Goal: Obtain resource: Obtain resource

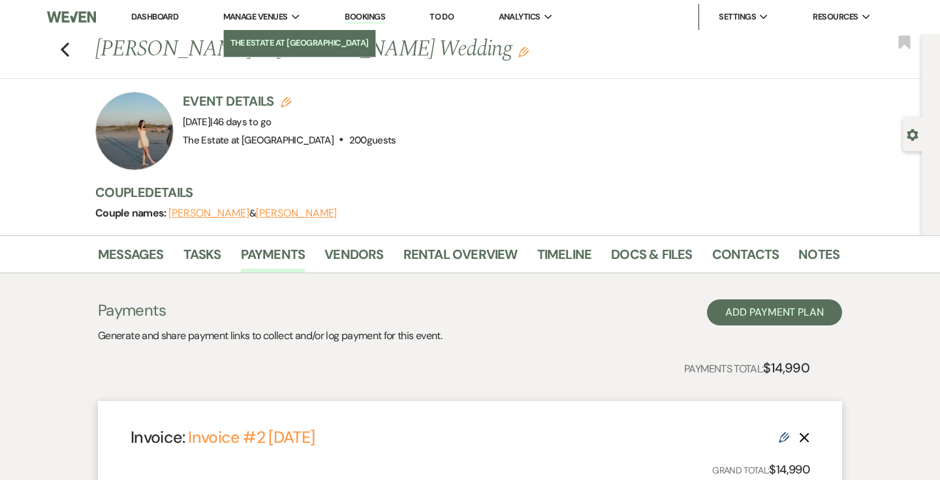
click at [266, 40] on li "The Estate at [GEOGRAPHIC_DATA]" at bounding box center [299, 43] width 138 height 13
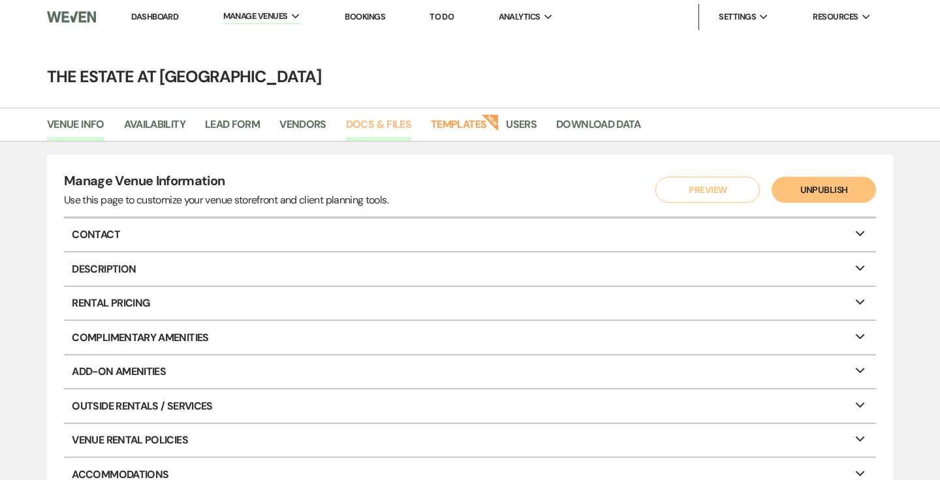
click at [360, 127] on link "Docs & Files" at bounding box center [378, 128] width 65 height 25
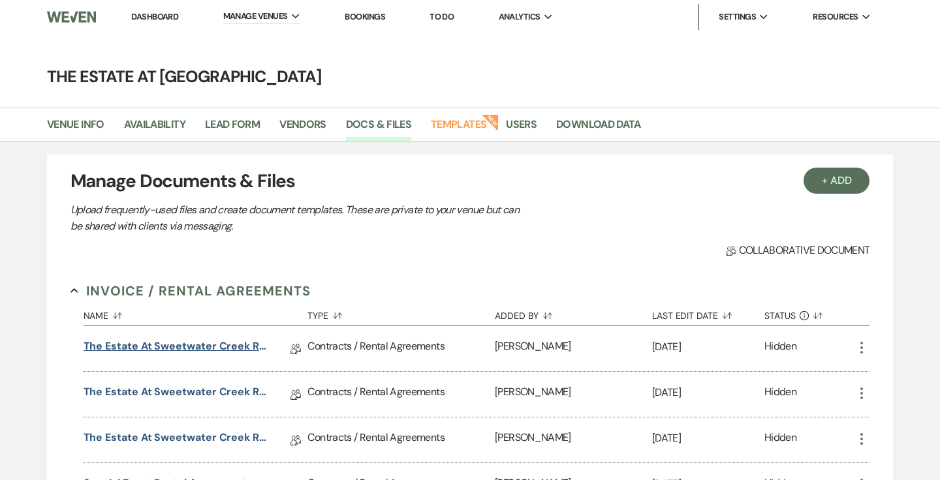
click at [219, 341] on link "The Estate at Sweetwater Creek Rental Agreement" at bounding box center [177, 349] width 186 height 20
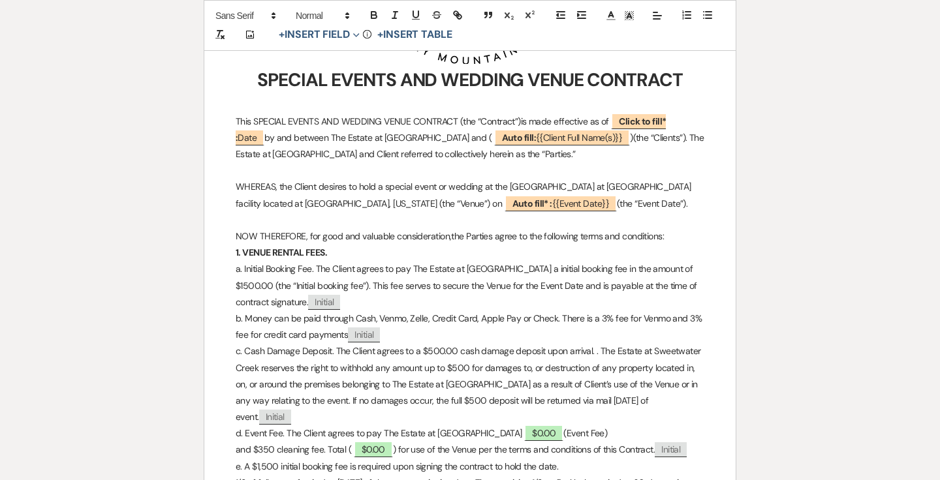
scroll to position [427, 0]
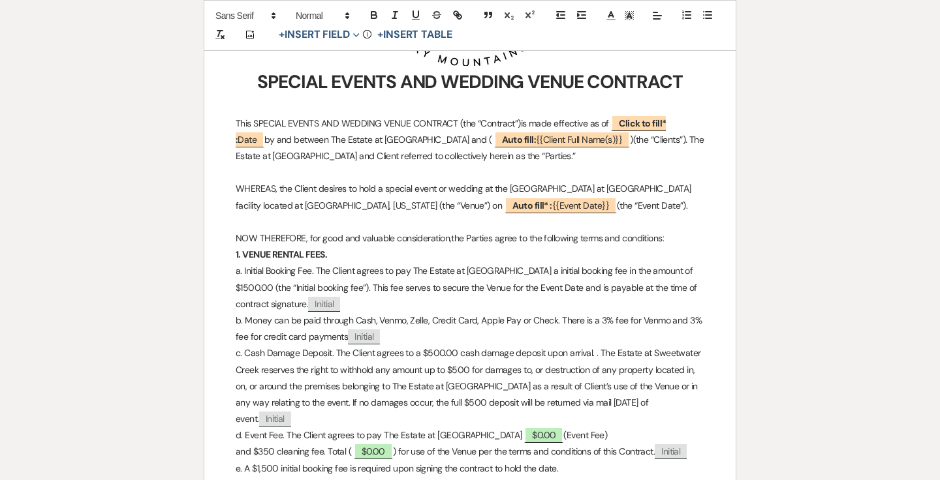
click at [600, 206] on p "WHEREAS, the Client desires to hold a special event or wedding at the [GEOGRAPH…" at bounding box center [470, 197] width 469 height 33
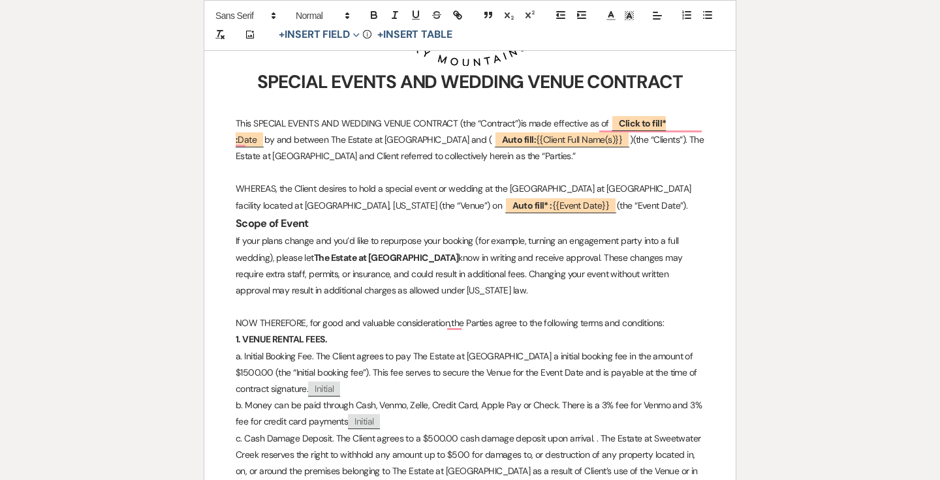
click at [595, 202] on p "WHEREAS, the Client desires to hold a special event or wedding at the [GEOGRAPH…" at bounding box center [470, 197] width 469 height 33
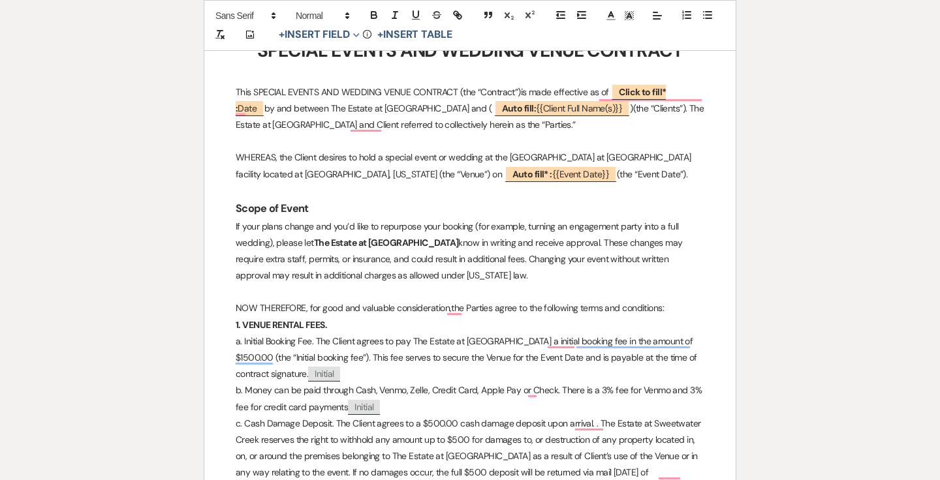
scroll to position [456, 0]
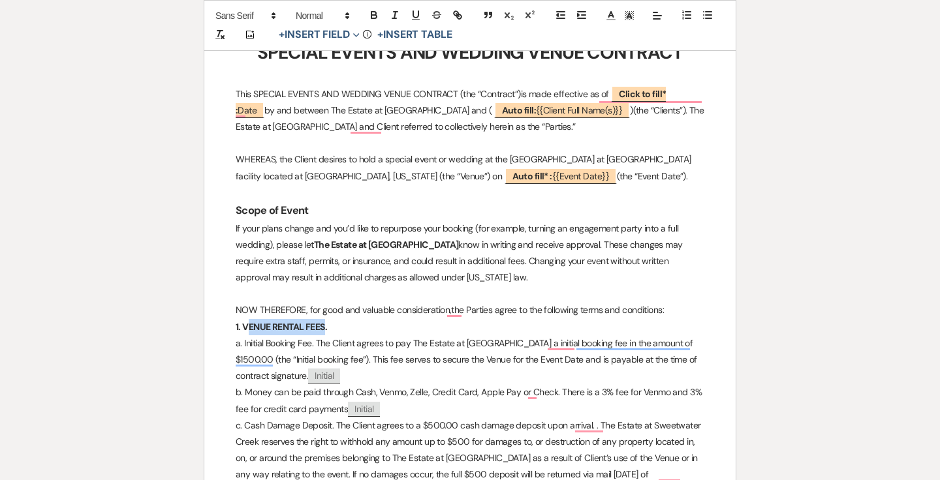
drag, startPoint x: 326, startPoint y: 324, endPoint x: 247, endPoint y: 323, distance: 79.6
click at [247, 323] on strong "1. VENUE RENTAL FEES." at bounding box center [281, 327] width 91 height 12
drag, startPoint x: 244, startPoint y: 323, endPoint x: 327, endPoint y: 327, distance: 83.0
click at [327, 327] on strong "1. VENUE RENTAL FEES." at bounding box center [281, 327] width 91 height 12
copy strong "VENUE RENTAL FEES."
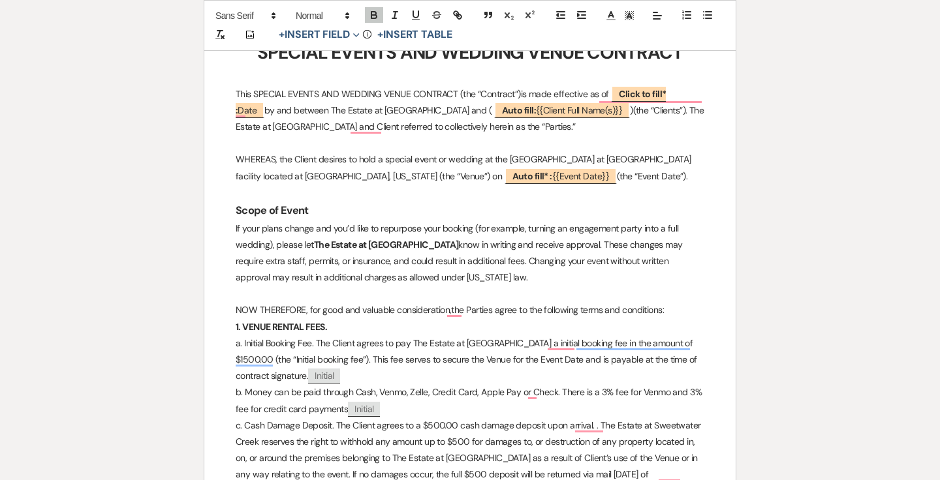
click at [316, 209] on h3 "Scope of Event" at bounding box center [470, 210] width 469 height 19
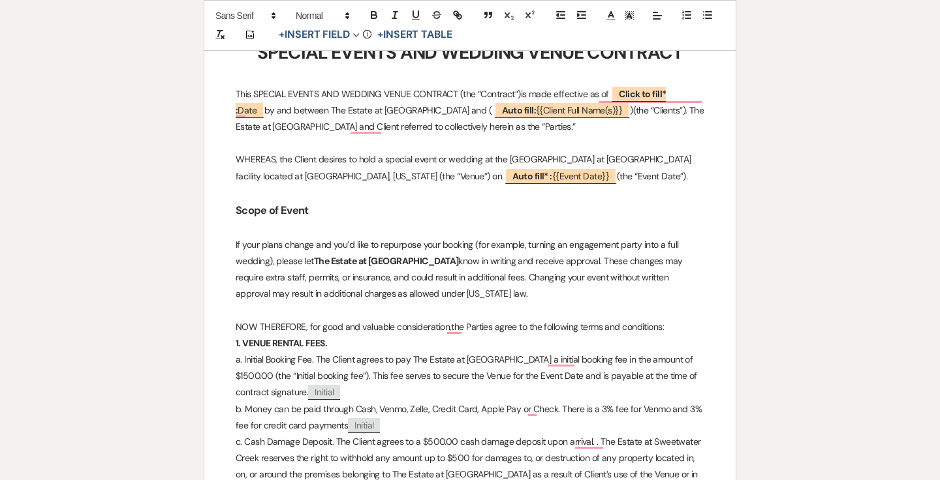
paste div "To enrich screen reader interactions, please activate Accessibility in Grammarl…"
click at [291, 225] on strong "VENUE RENTAL FEES." at bounding box center [278, 229] width 85 height 12
drag, startPoint x: 313, startPoint y: 205, endPoint x: 229, endPoint y: 206, distance: 84.2
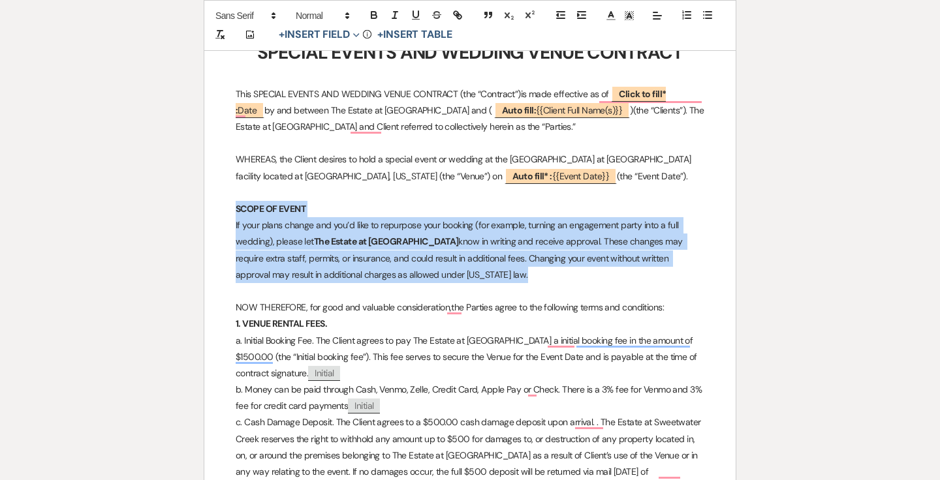
drag, startPoint x: 479, startPoint y: 274, endPoint x: 236, endPoint y: 206, distance: 252.3
copy div "SCOPE OF EVENT If your plans change and you’d like to repurpose your booking (f…"
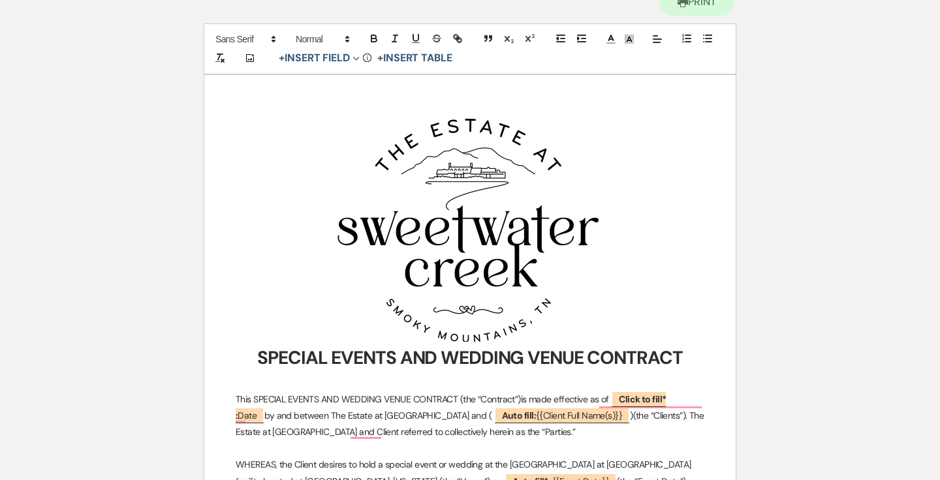
scroll to position [0, 0]
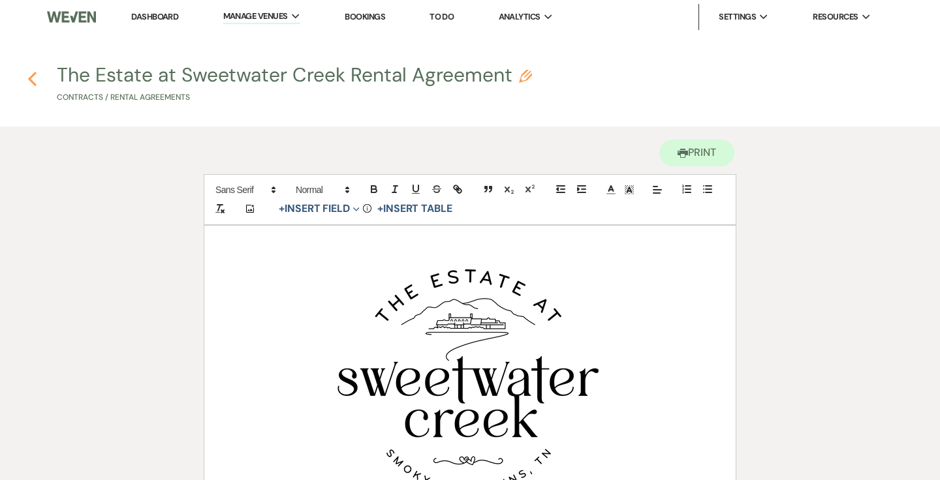
click at [29, 80] on use "button" at bounding box center [32, 79] width 8 height 14
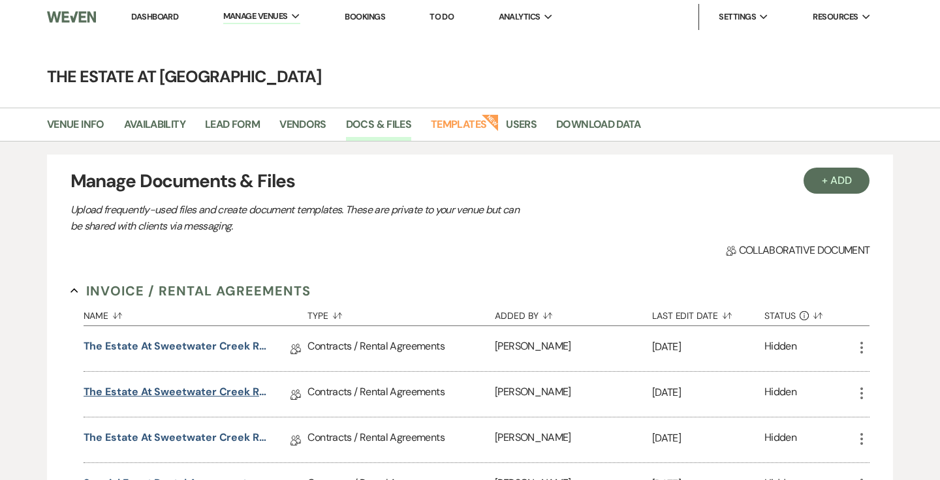
click at [198, 385] on link "The Estate at Sweetwater Creek Rental Agreement - Overnight" at bounding box center [177, 395] width 186 height 20
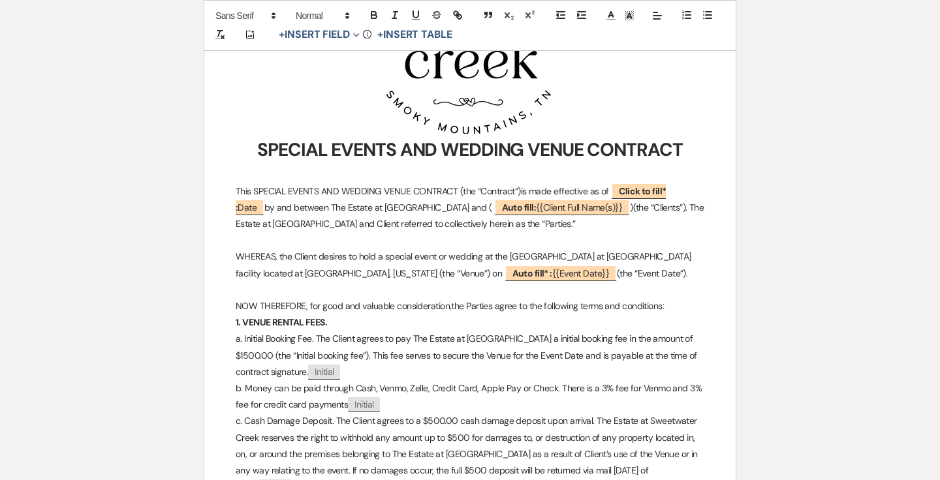
scroll to position [394, 0]
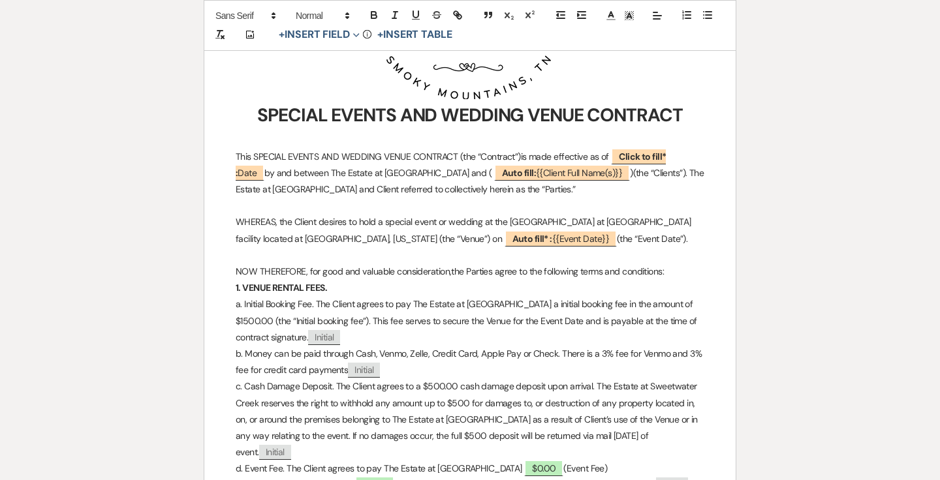
click at [587, 237] on p "WHEREAS, the Client desires to hold a special event or wedding at the [GEOGRAPH…" at bounding box center [470, 230] width 469 height 33
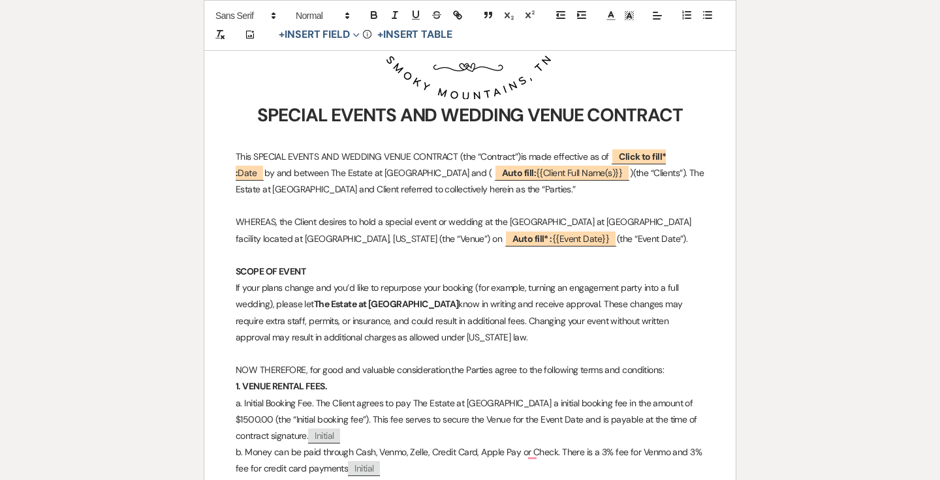
scroll to position [0, 0]
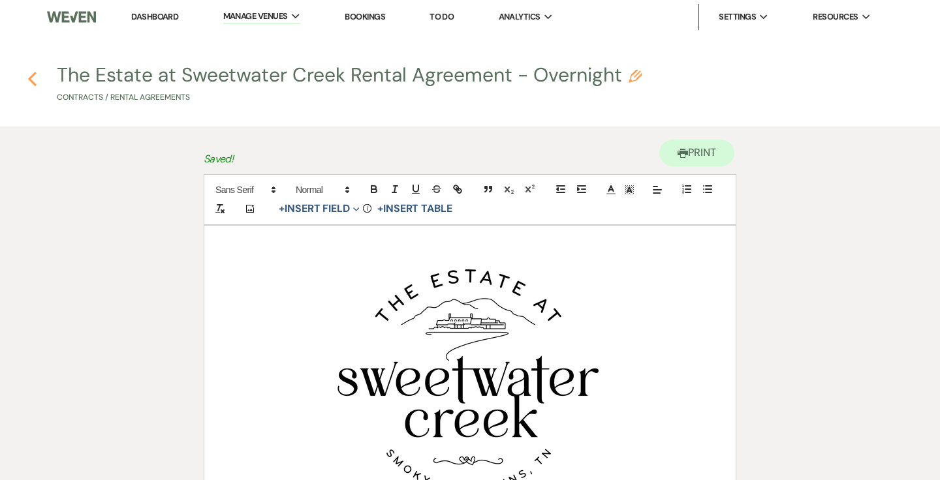
click at [35, 78] on icon "Previous" at bounding box center [32, 79] width 10 height 16
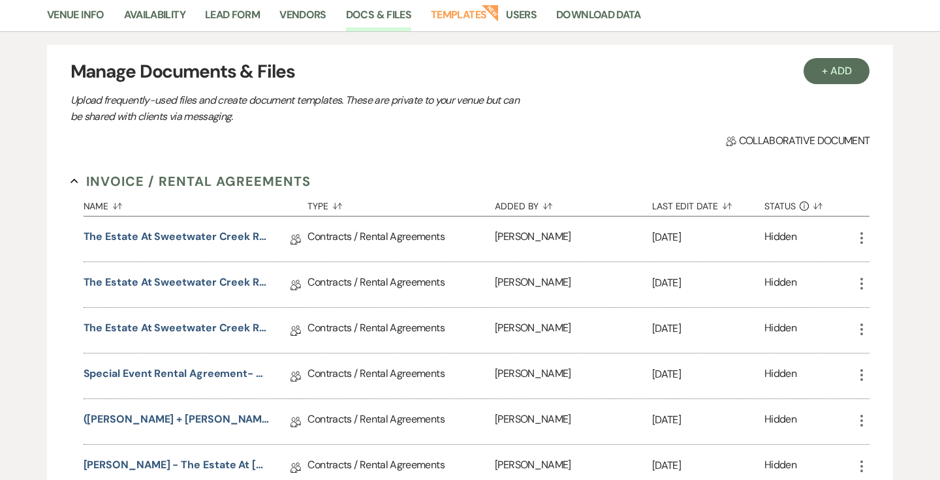
scroll to position [186, 0]
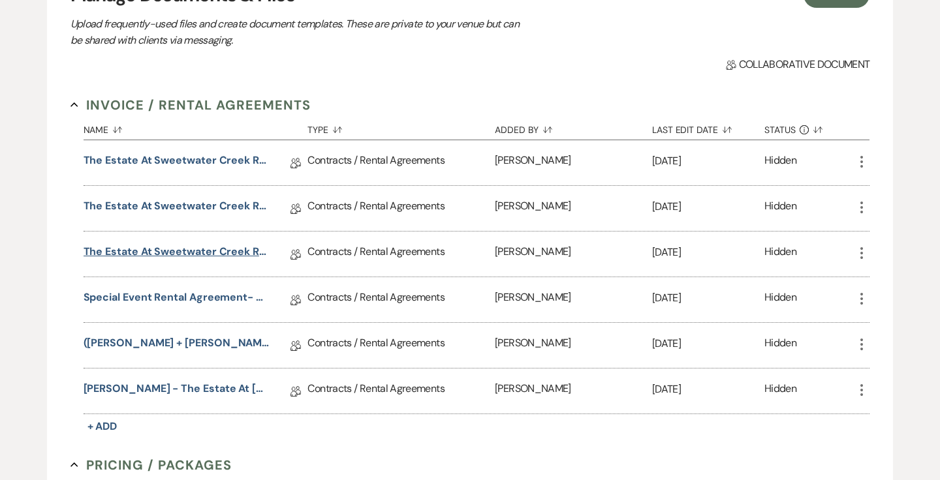
click at [221, 253] on link "The Estate at Sweetwater Creek Rental Agreement - Plus Rehearsal" at bounding box center [177, 254] width 186 height 20
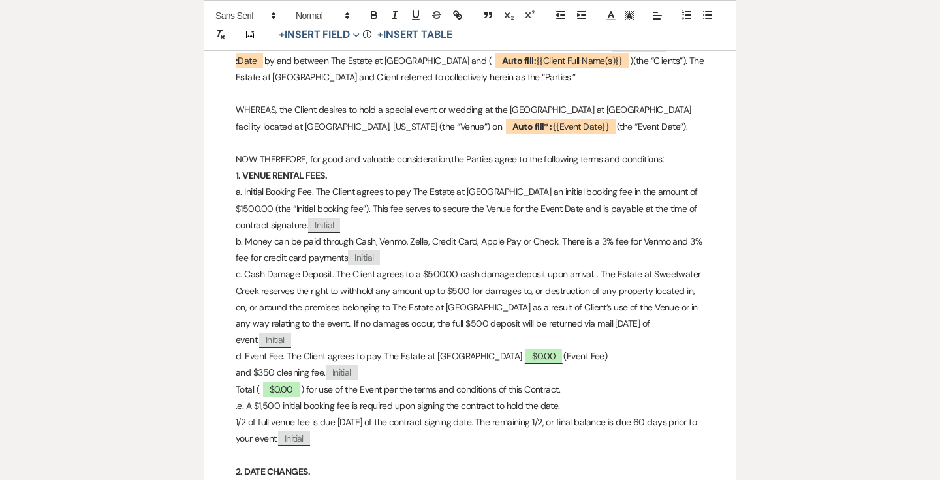
scroll to position [470, 0]
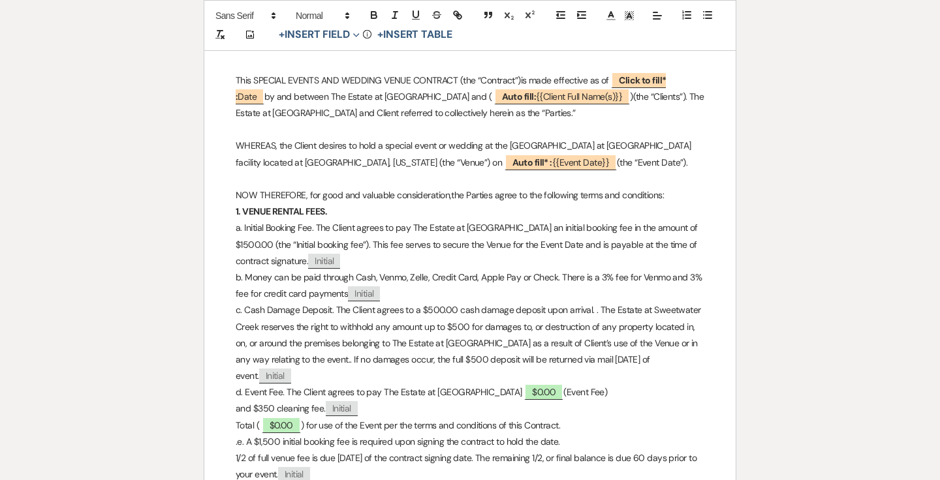
click at [590, 153] on p "WHEREAS, the Client desires to hold a special event or wedding at the [GEOGRAPH…" at bounding box center [470, 154] width 469 height 33
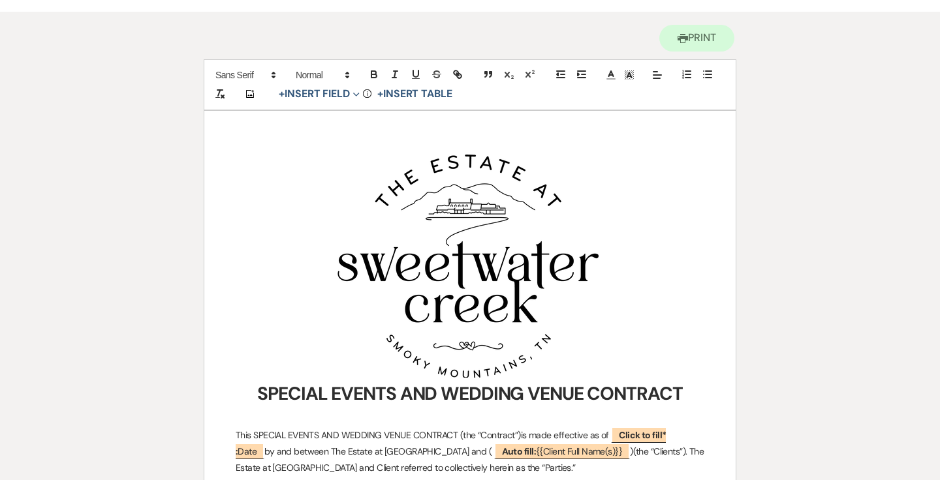
scroll to position [0, 0]
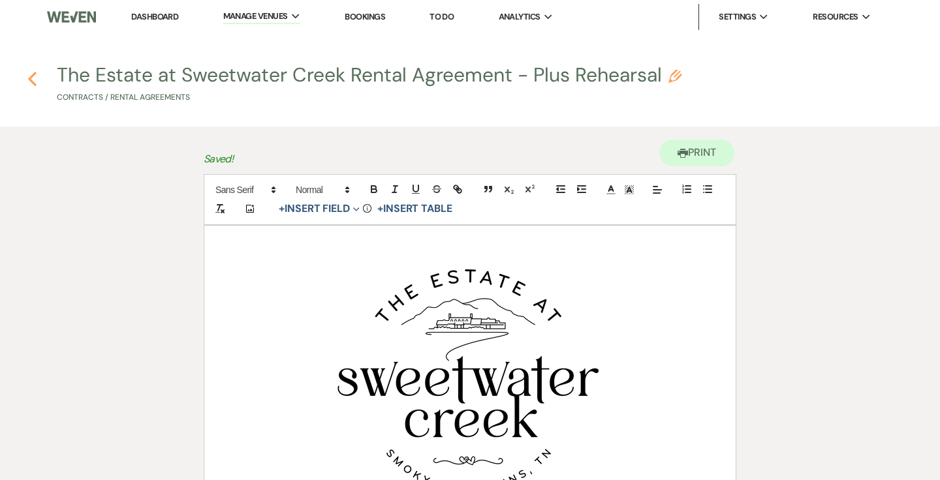
click at [31, 76] on use "button" at bounding box center [32, 79] width 8 height 14
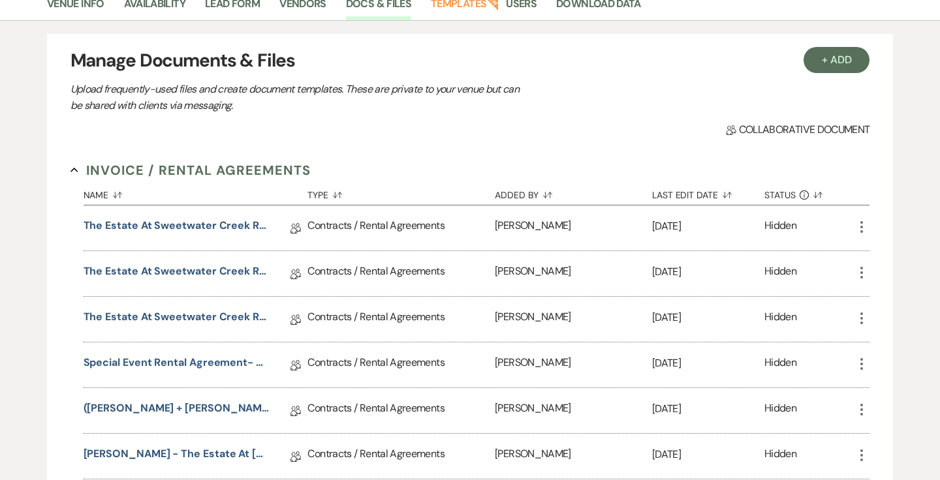
scroll to position [210, 0]
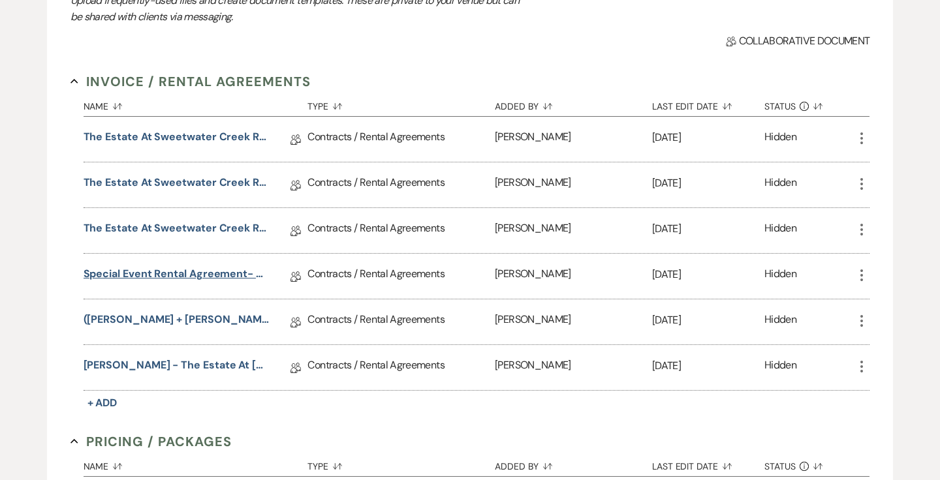
click at [213, 270] on link "Special Event Rental Agreement- The Estate at [GEOGRAPHIC_DATA]" at bounding box center [177, 276] width 186 height 20
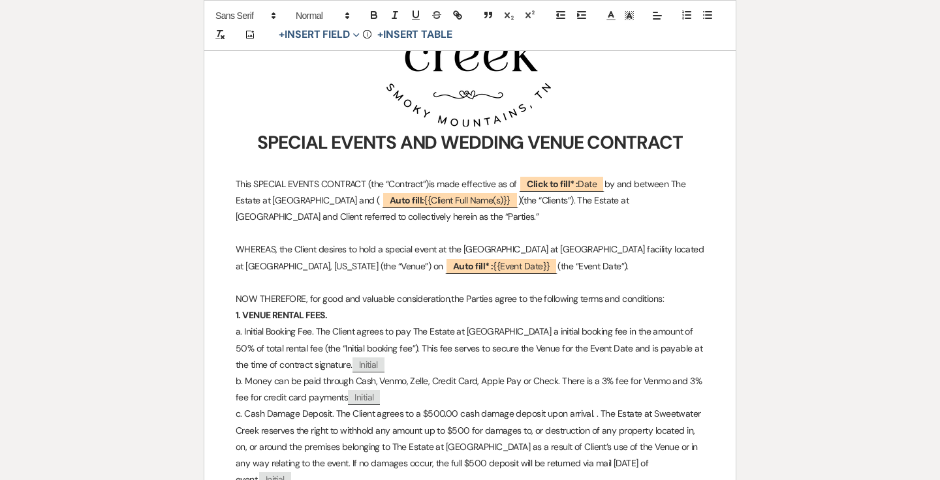
scroll to position [396, 0]
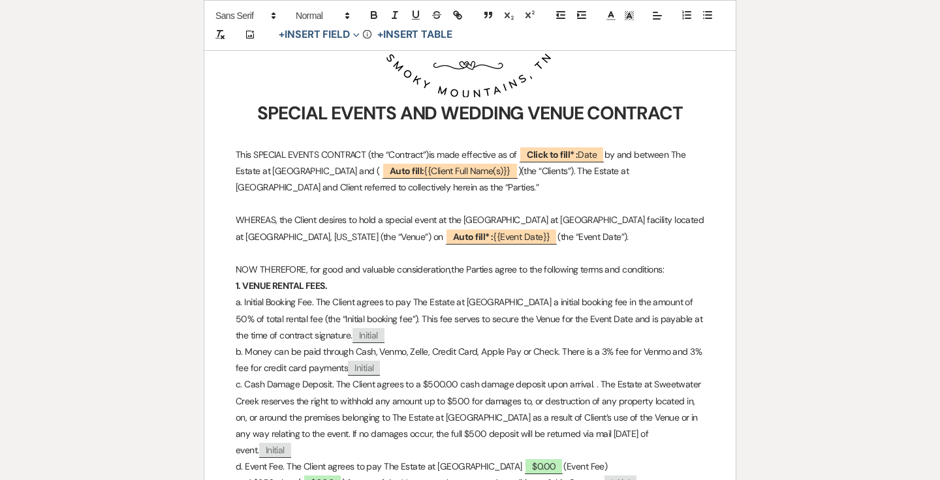
click at [566, 240] on p "WHEREAS, the Client desires to hold a special event at the [GEOGRAPHIC_DATA] at…" at bounding box center [470, 228] width 469 height 33
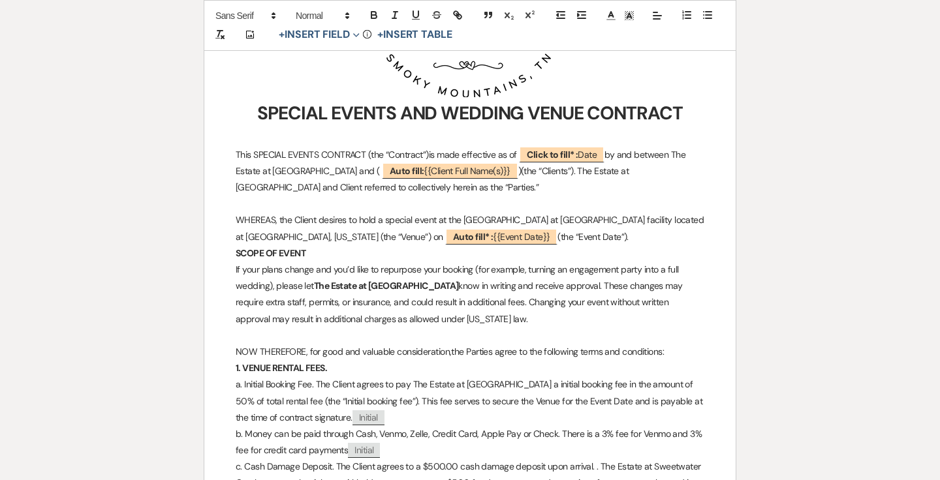
click at [558, 242] on p "WHEREAS, the Client desires to hold a special event at the [GEOGRAPHIC_DATA] at…" at bounding box center [470, 228] width 469 height 33
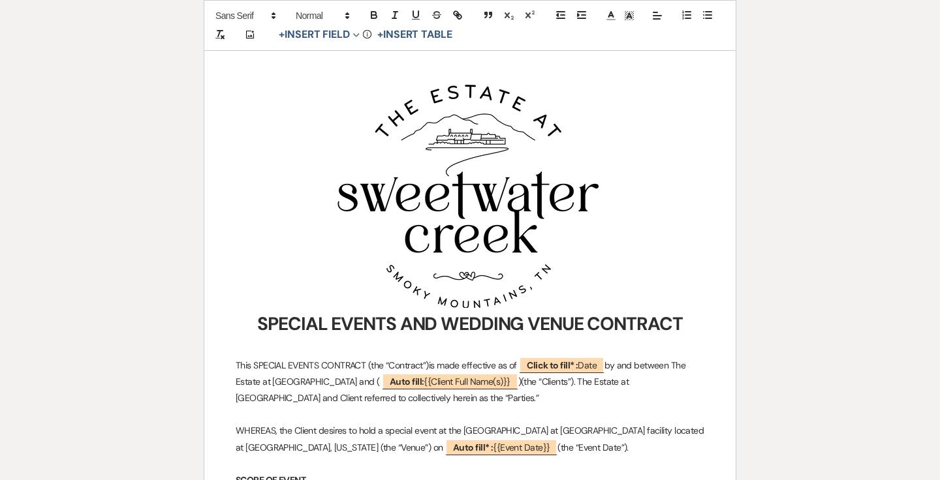
scroll to position [0, 0]
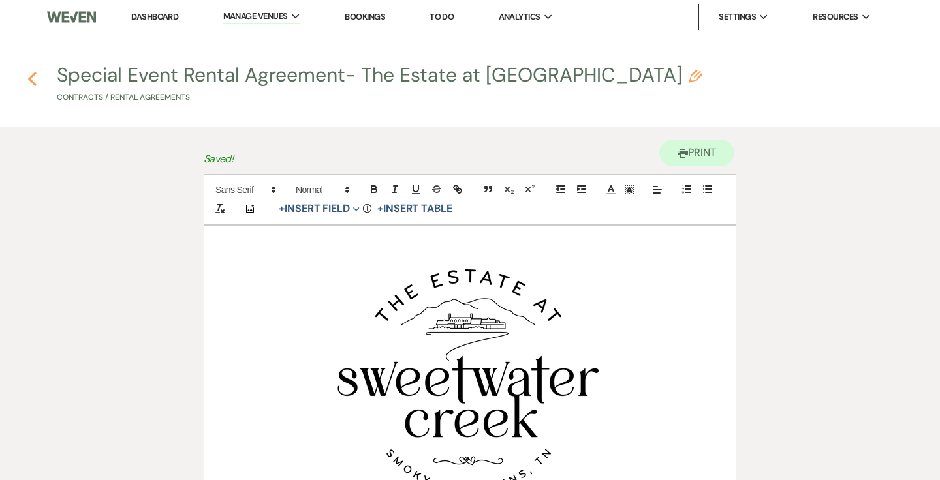
click at [31, 80] on use "button" at bounding box center [32, 79] width 8 height 14
